Goal: Task Accomplishment & Management: Manage account settings

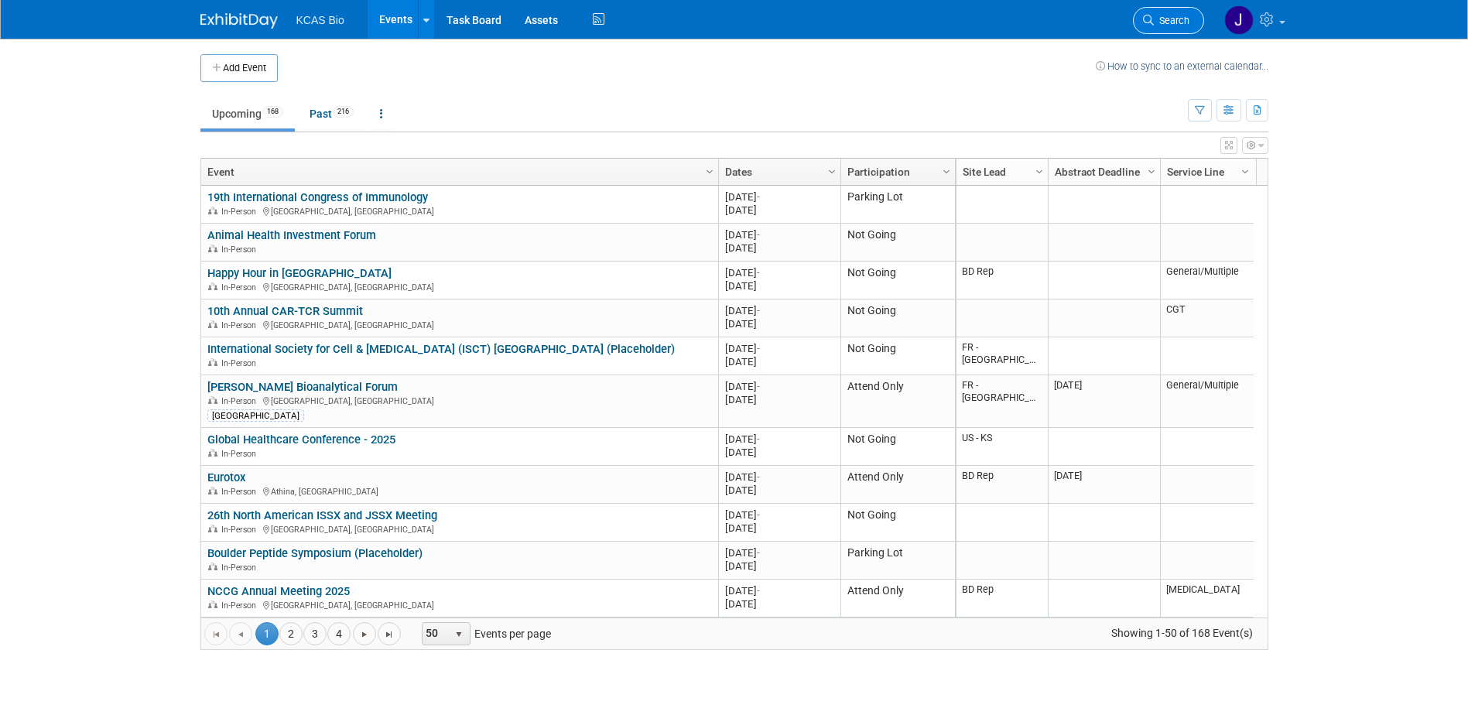
click at [1163, 18] on span "Search" at bounding box center [1172, 21] width 36 height 12
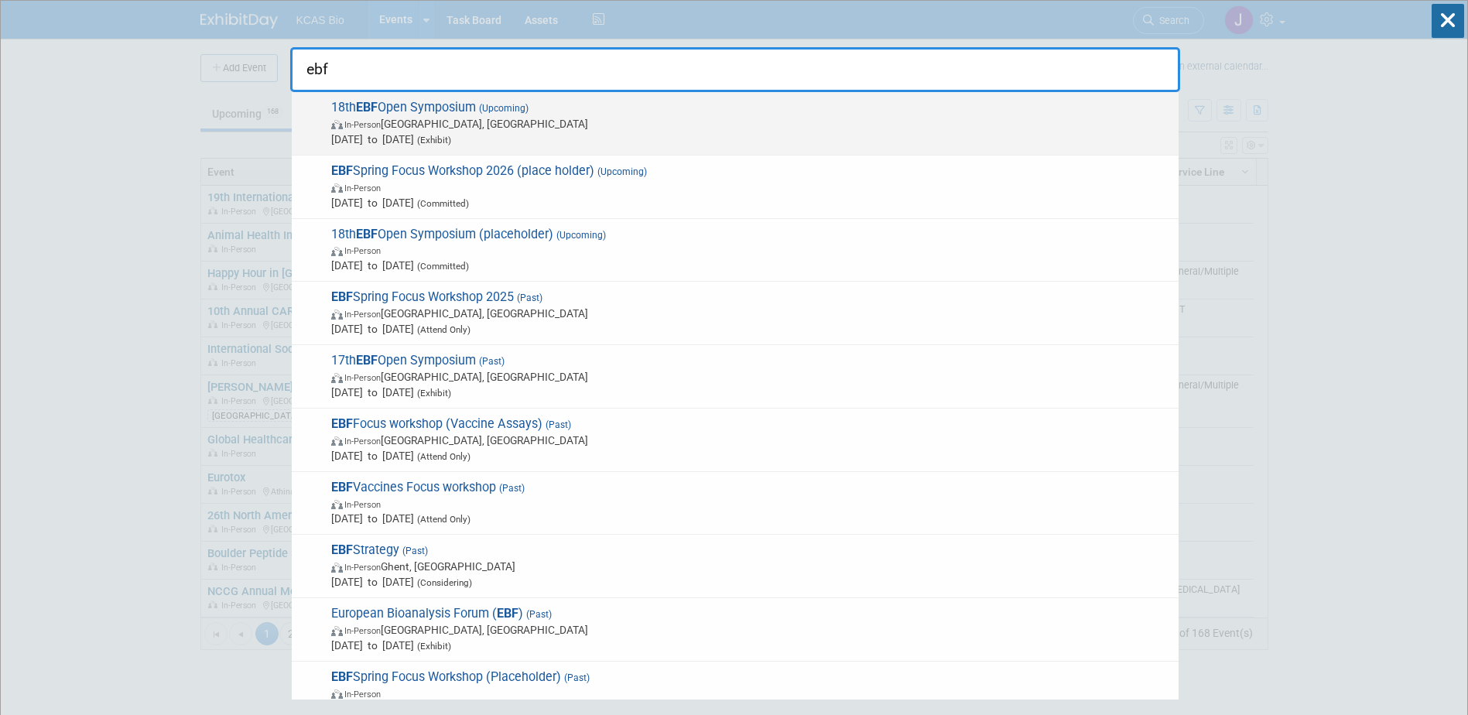
type input "ebf"
click at [683, 116] on span "In-Person [GEOGRAPHIC_DATA], [GEOGRAPHIC_DATA]" at bounding box center [751, 123] width 840 height 15
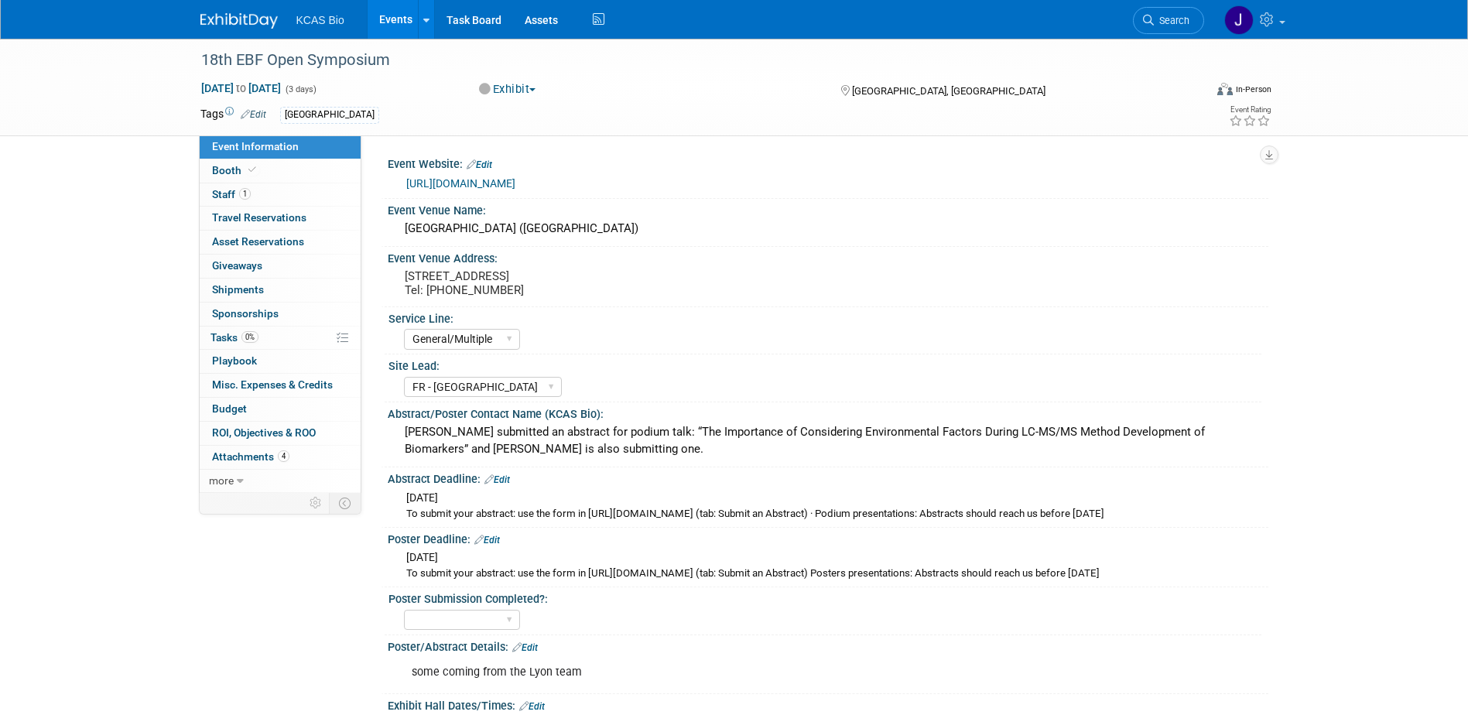
select select "General/Multiple"
select select "FR - [GEOGRAPHIC_DATA]"
click at [218, 192] on span "Staff 1" at bounding box center [231, 194] width 39 height 12
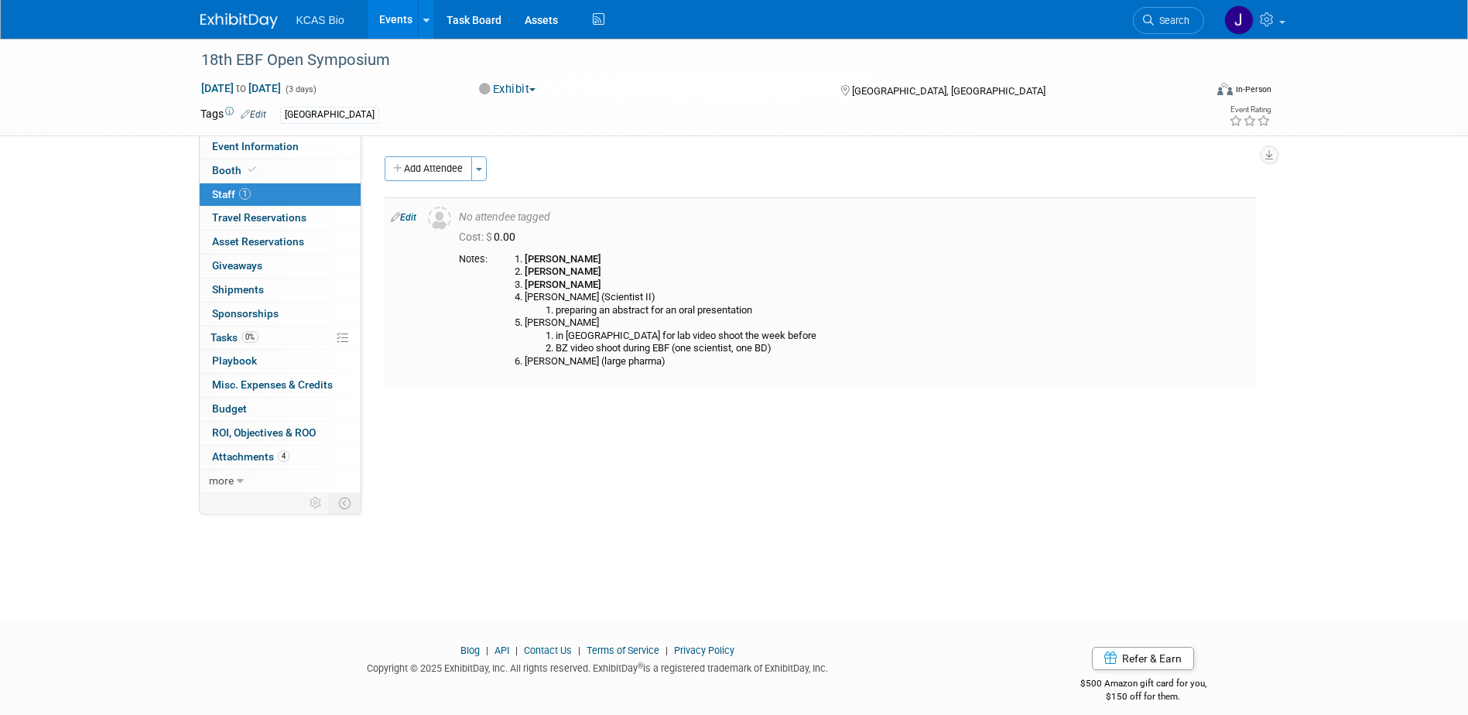
click at [536, 279] on b "[PERSON_NAME]" at bounding box center [563, 285] width 77 height 12
click at [407, 216] on link "Edit" at bounding box center [404, 217] width 26 height 11
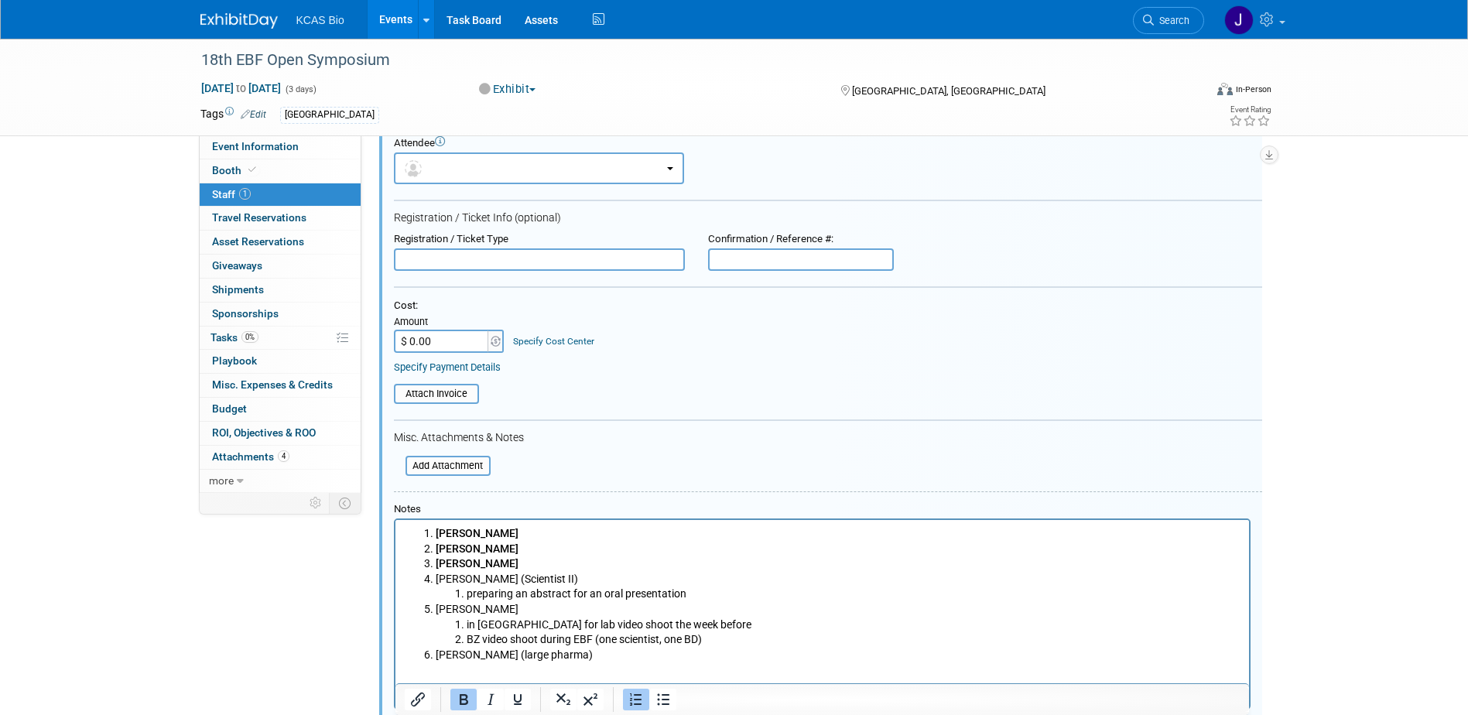
scroll to position [99, 0]
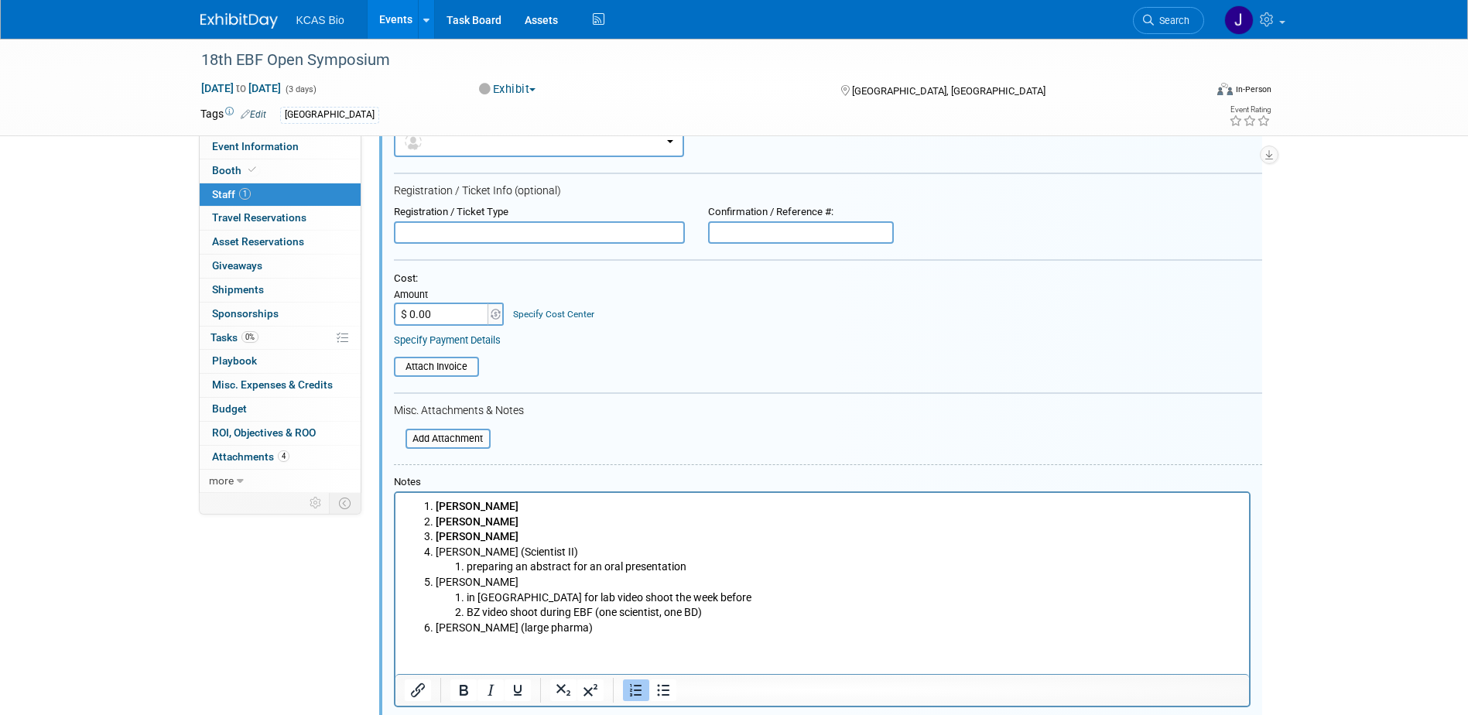
click at [588, 625] on li "Jeff Goddard (large pharma)" at bounding box center [837, 628] width 805 height 15
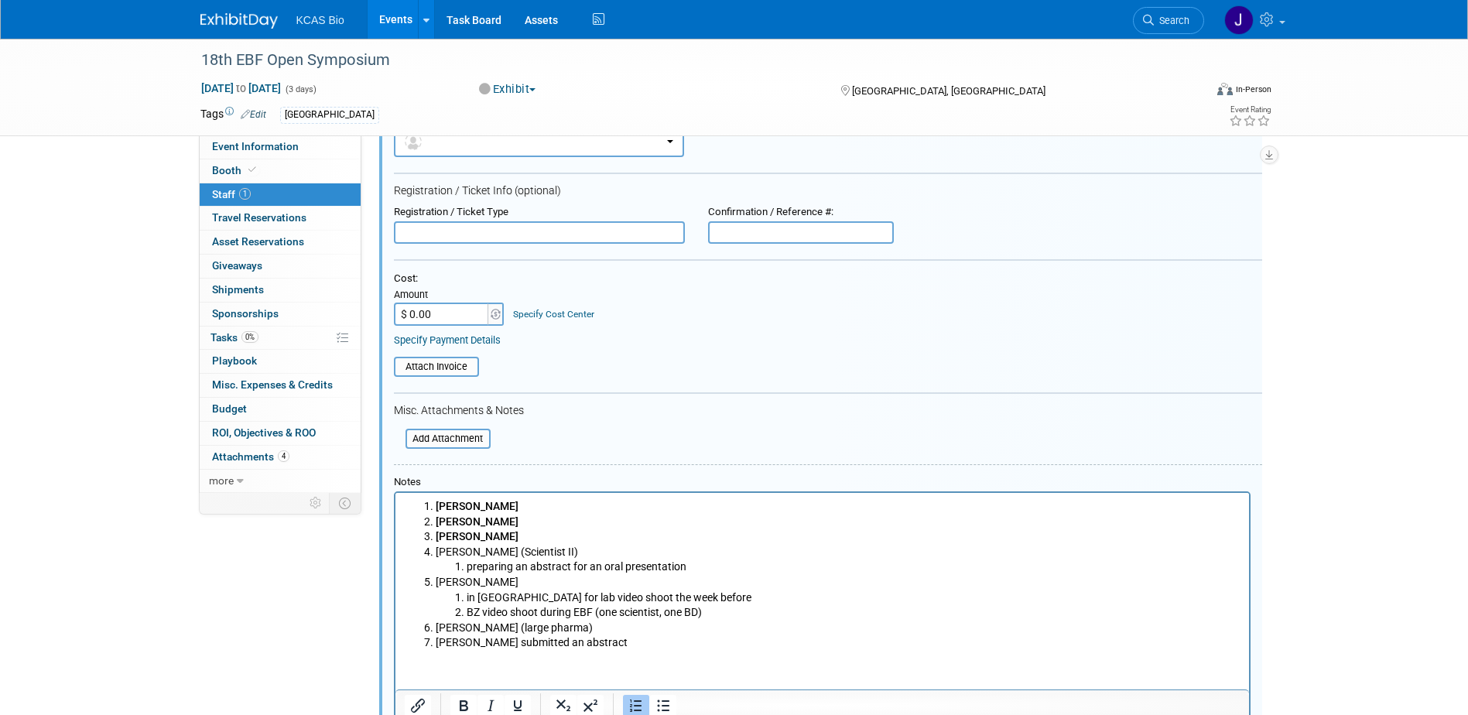
scroll to position [176, 0]
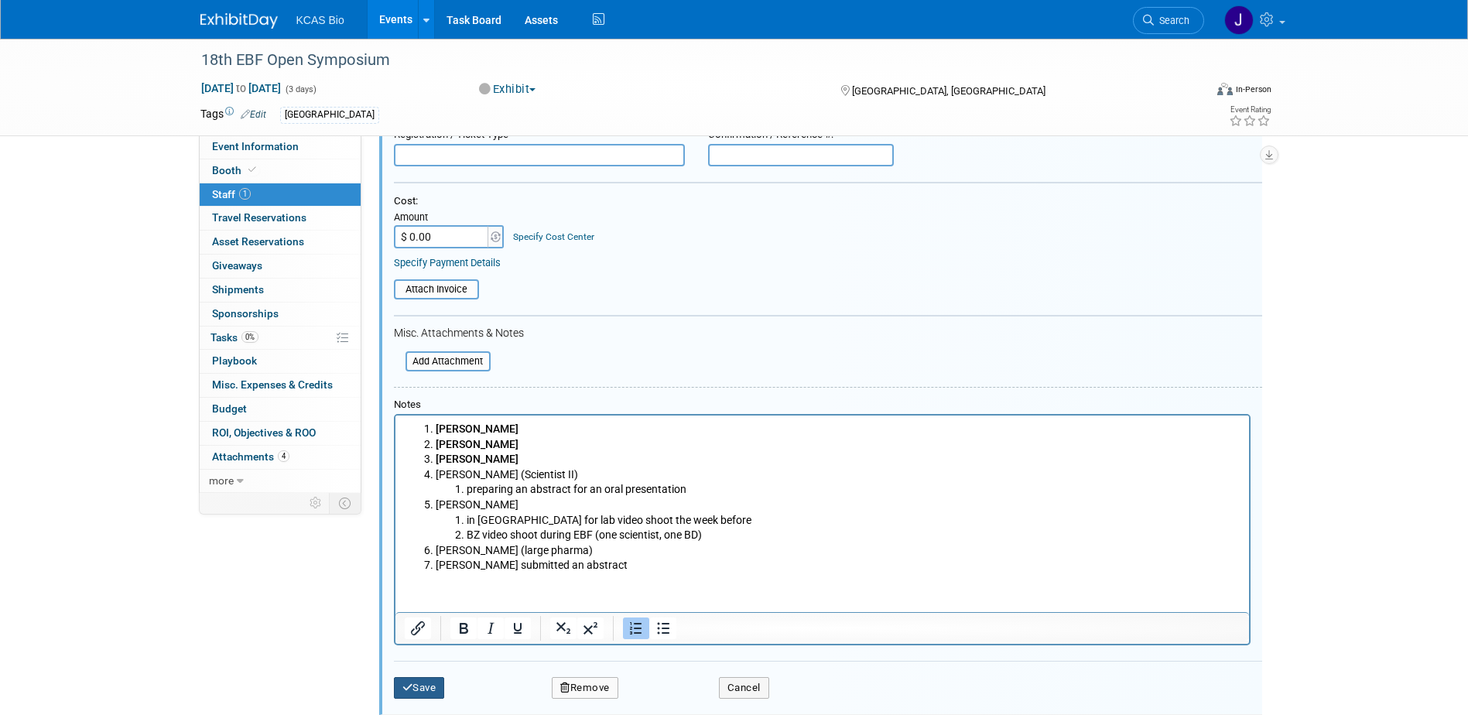
click at [423, 690] on button "Save" at bounding box center [419, 688] width 51 height 22
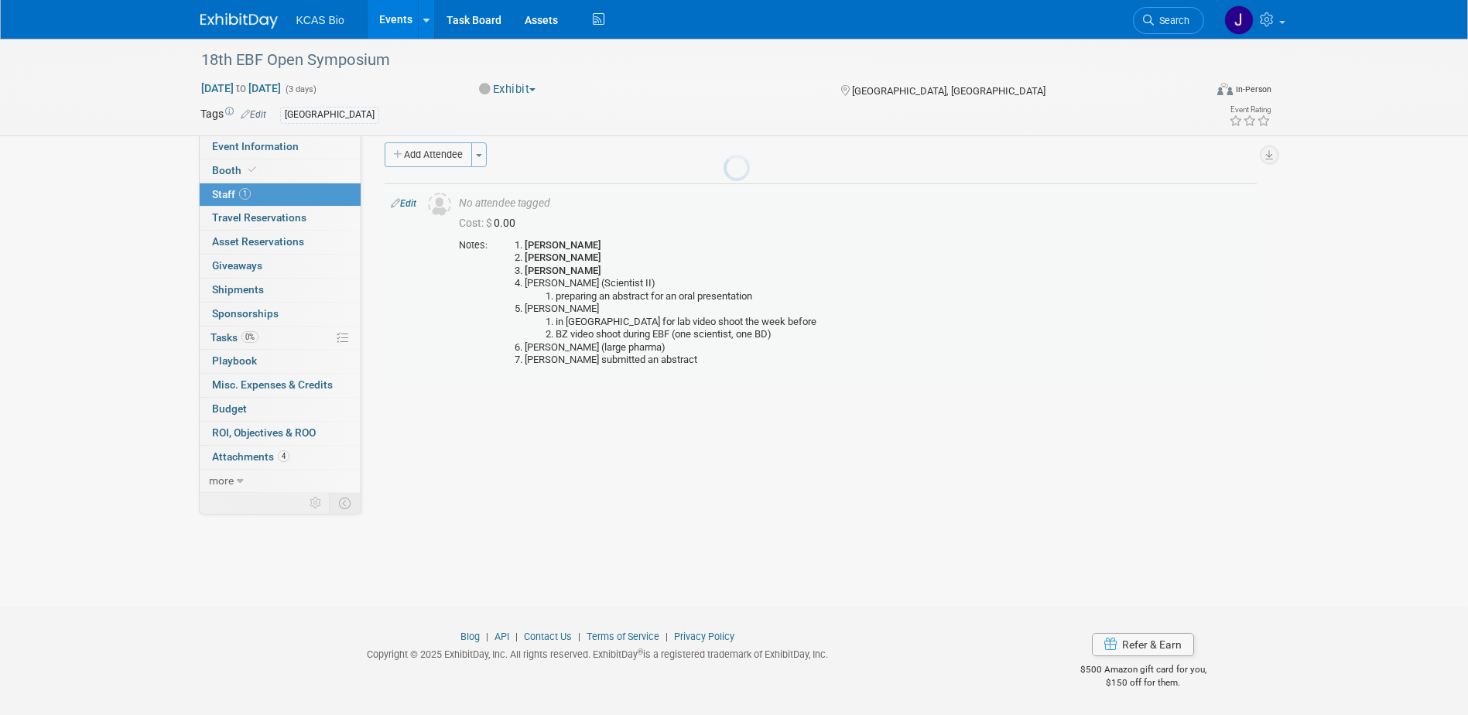
scroll to position [14, 0]
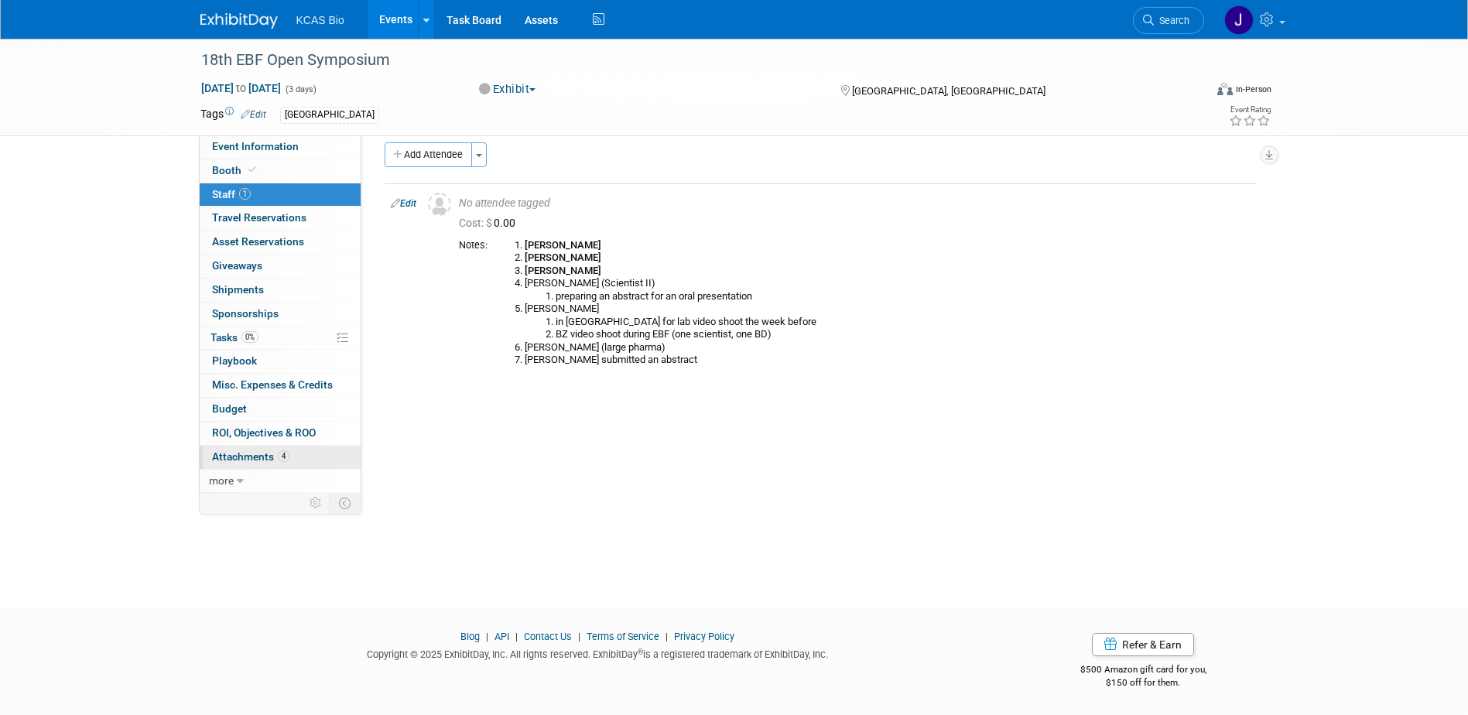
click at [241, 457] on span "Attachments 4" at bounding box center [250, 456] width 77 height 12
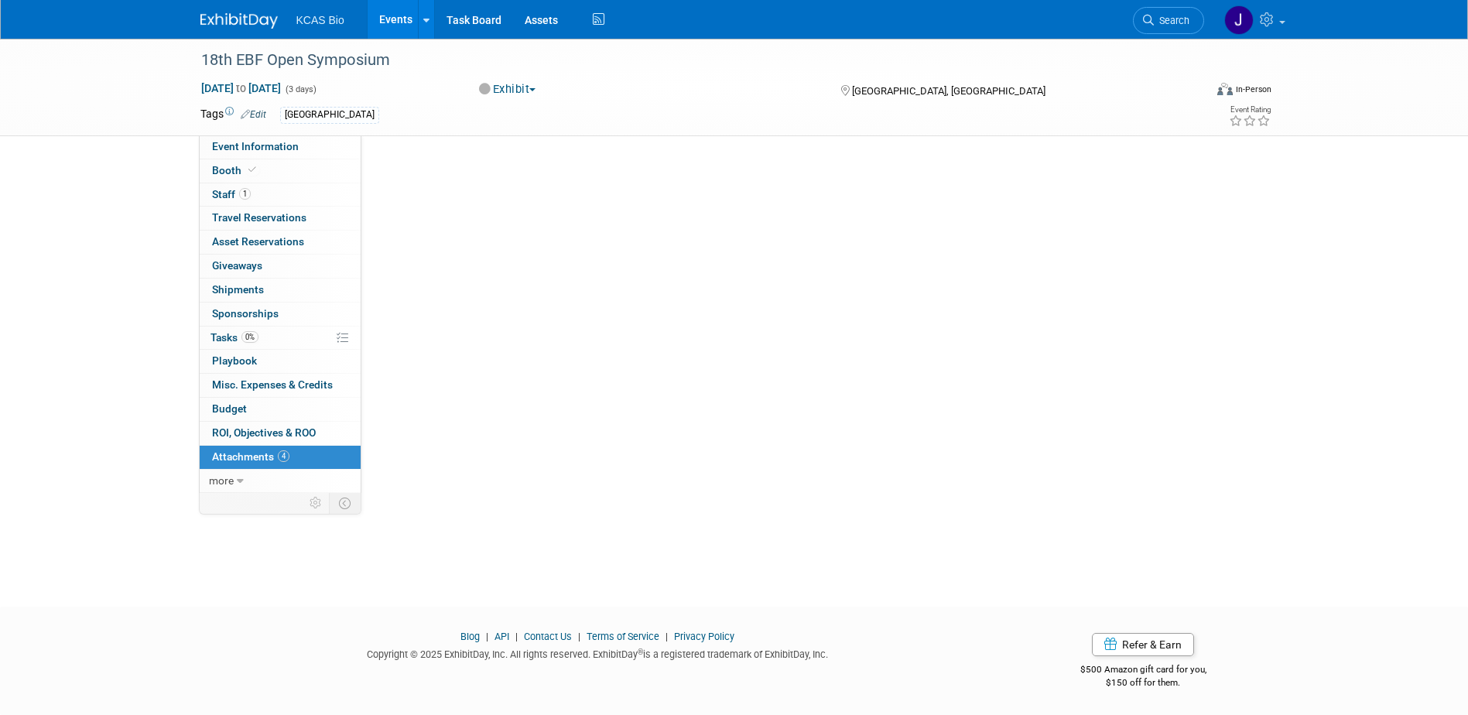
scroll to position [0, 0]
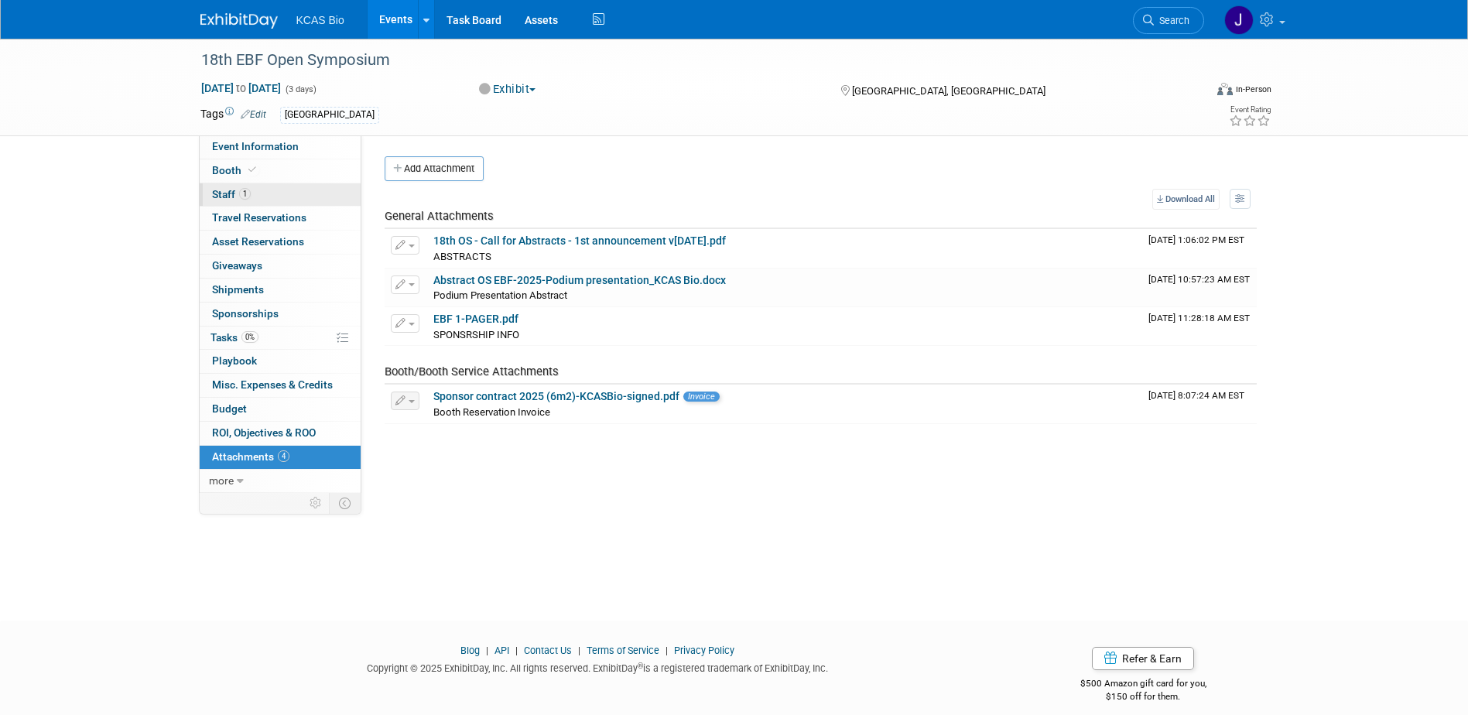
click at [237, 192] on span "Staff 1" at bounding box center [231, 194] width 39 height 12
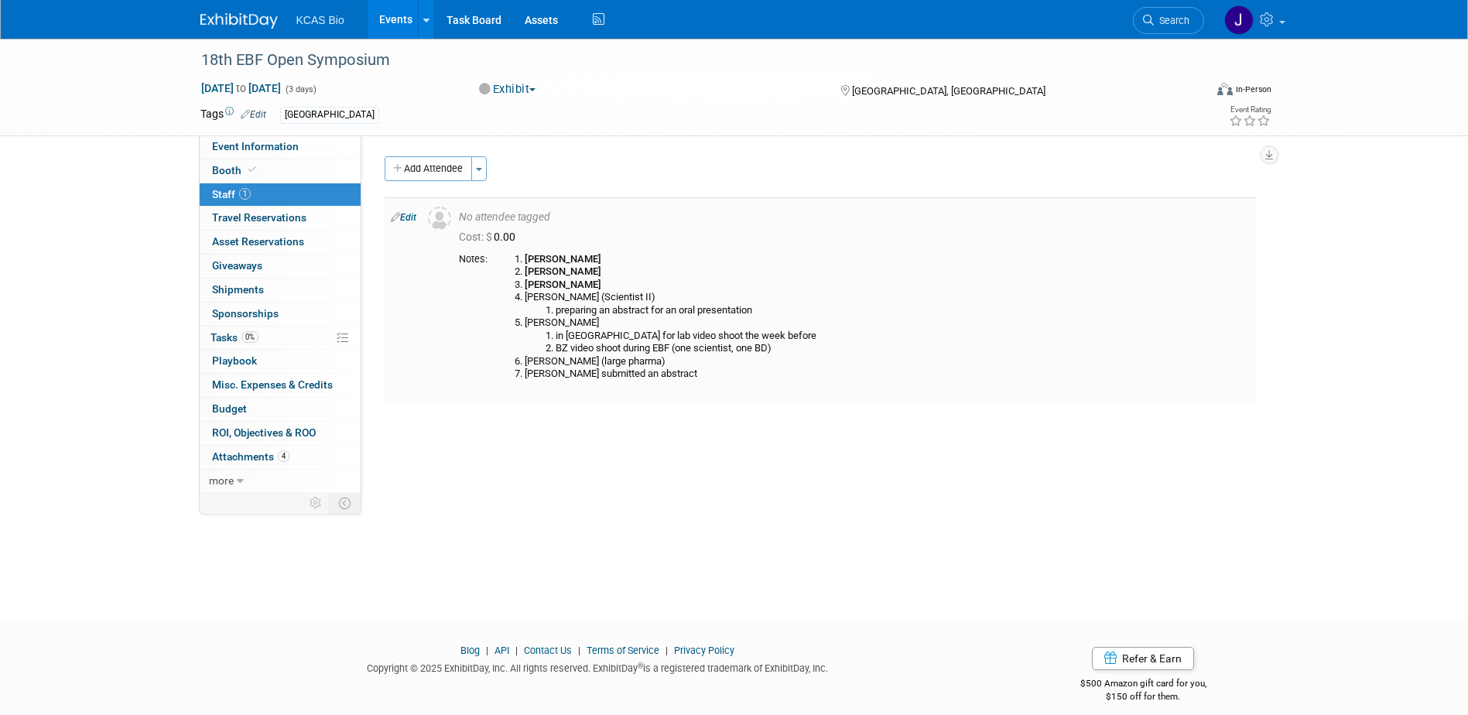
click at [402, 215] on link "Edit" at bounding box center [404, 217] width 26 height 11
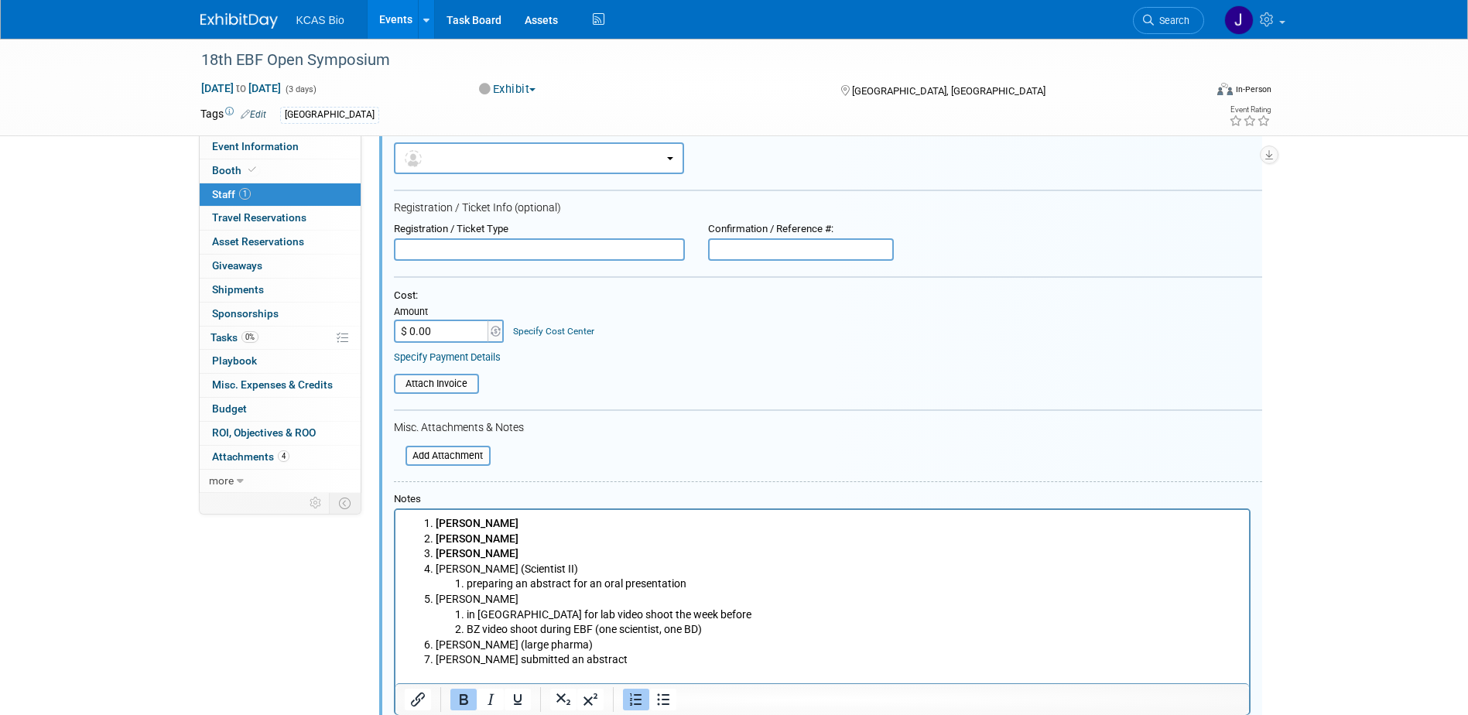
scroll to position [176, 0]
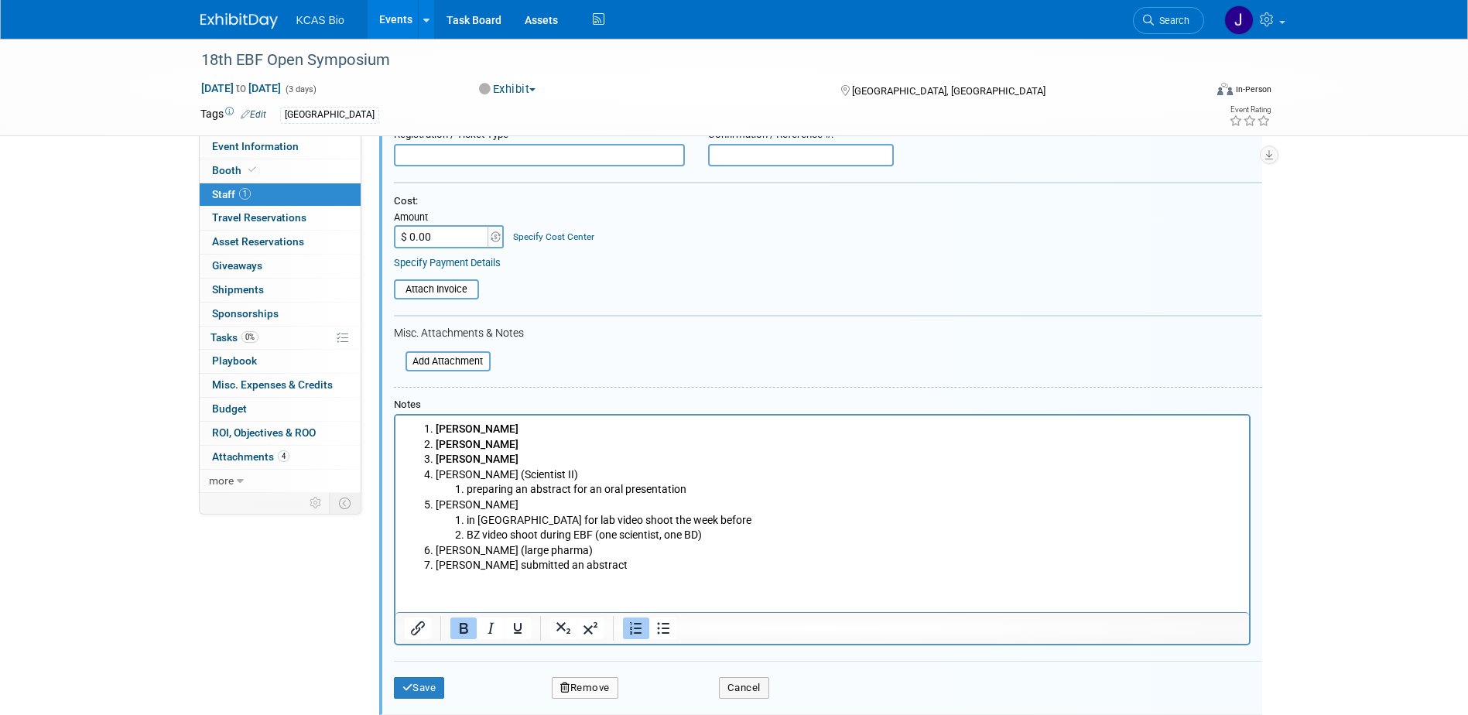
click at [504, 428] on li "[PERSON_NAME]" at bounding box center [837, 429] width 805 height 15
copy b "- confirmed"
click at [413, 693] on button "Save" at bounding box center [419, 688] width 51 height 22
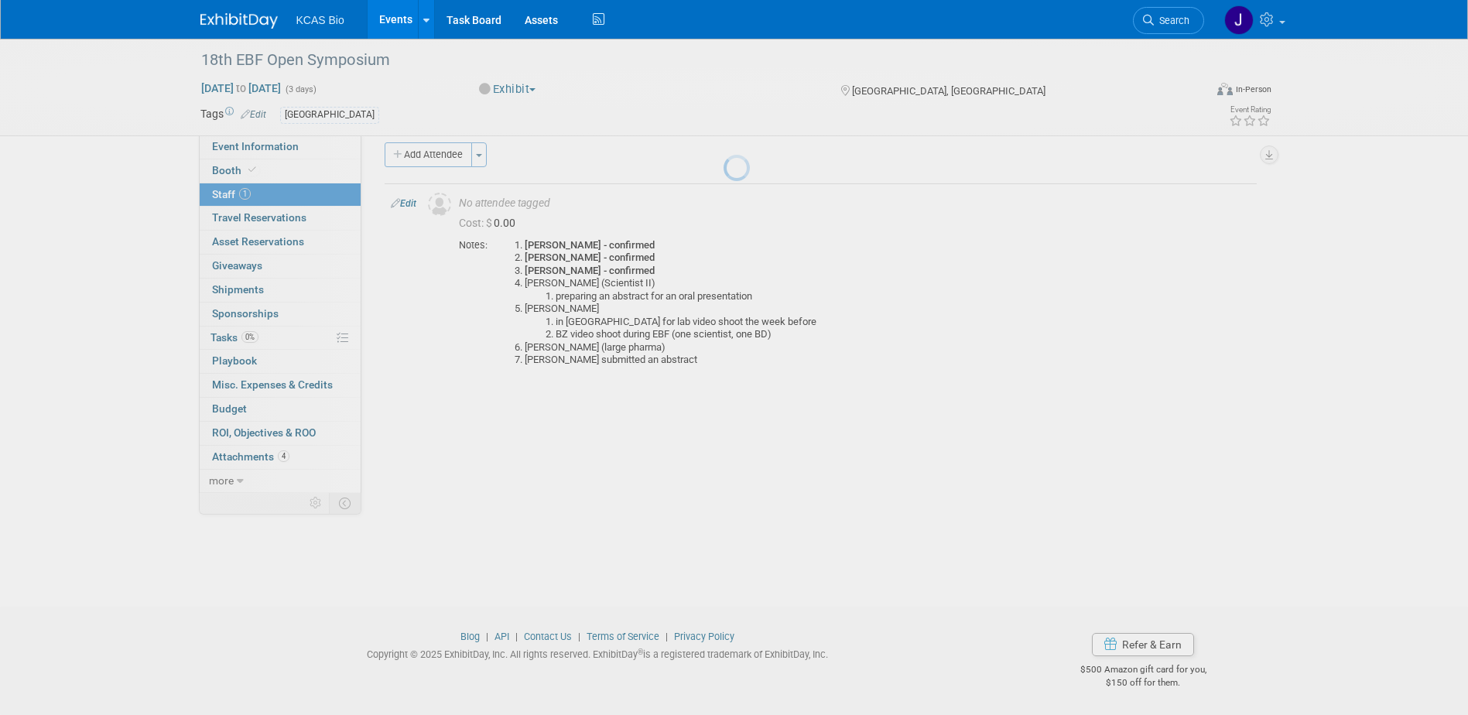
scroll to position [14, 0]
